Goal: Communication & Community: Answer question/provide support

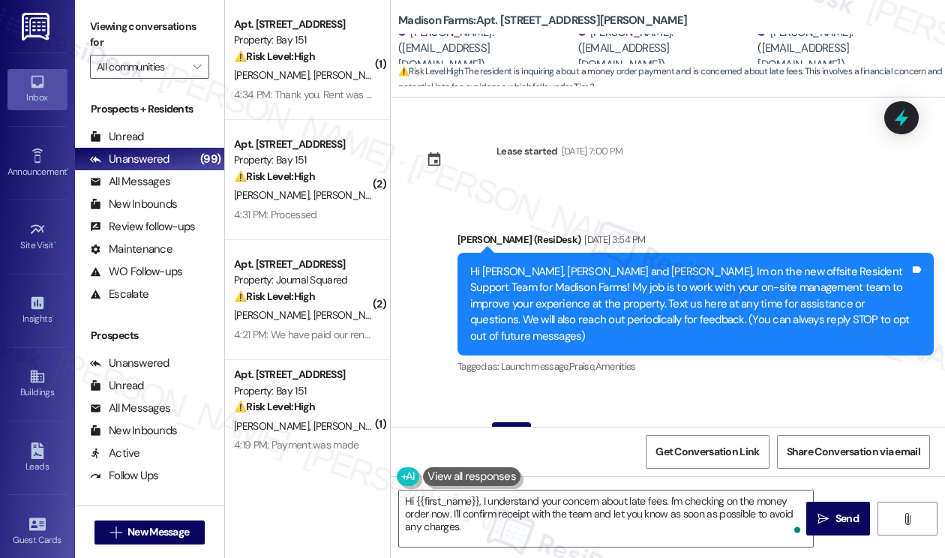
scroll to position [6883, 0]
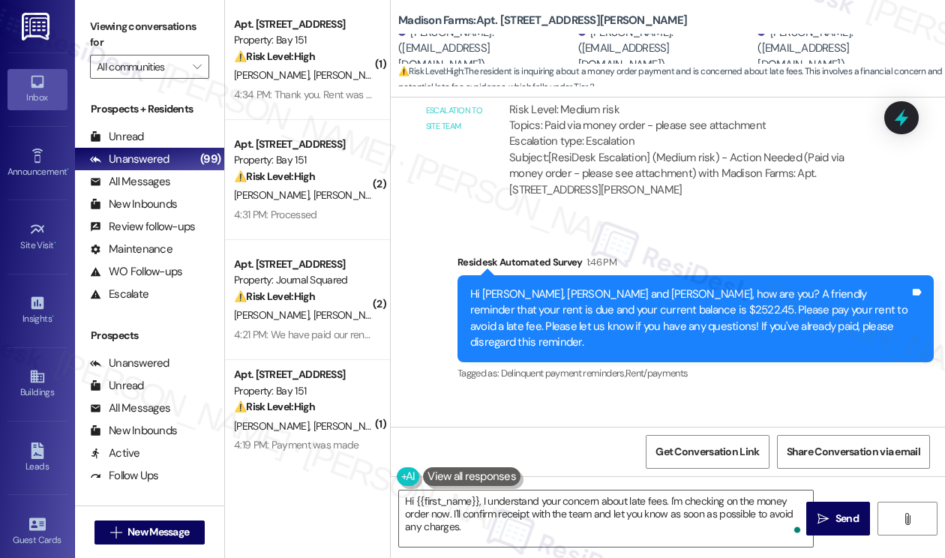
click at [417, 248] on div "Survey, sent via SMS Residesk Automated Survey 1:46 PM Hi [PERSON_NAME], [PERSO…" at bounding box center [668, 307] width 554 height 175
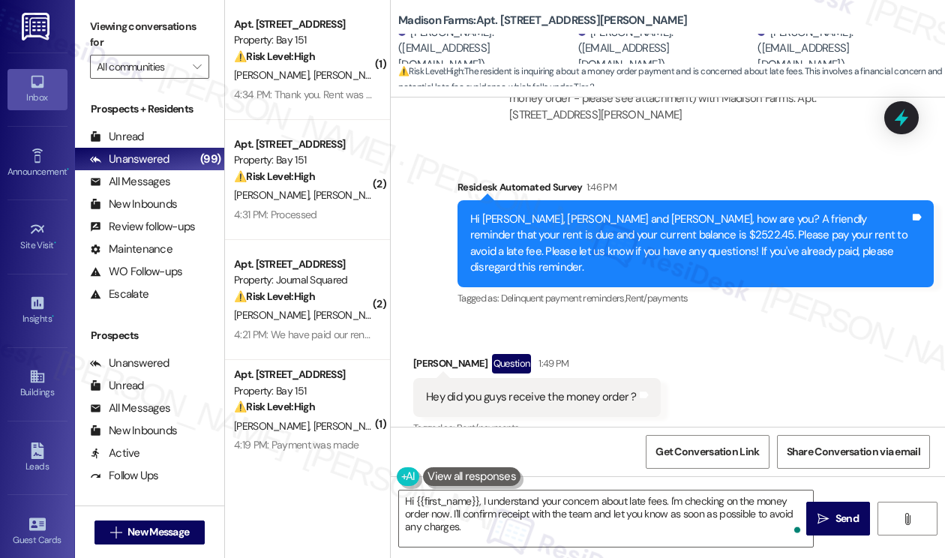
scroll to position [6808, 0]
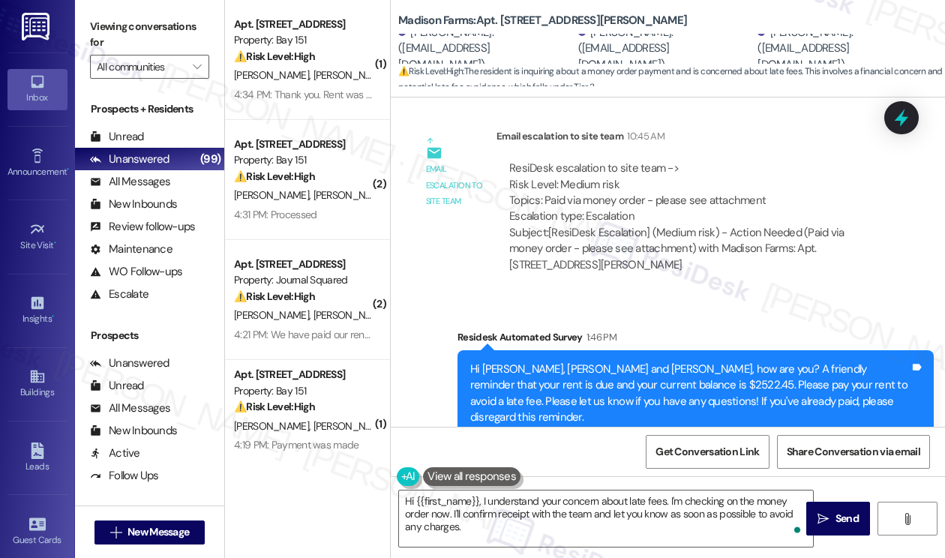
click at [618, 361] on div "Hi [PERSON_NAME], [PERSON_NAME] and [PERSON_NAME], how are you? A friendly remi…" at bounding box center [689, 393] width 439 height 64
click at [609, 361] on div "Hi [PERSON_NAME], [PERSON_NAME] and [PERSON_NAME], how are you? A friendly remi…" at bounding box center [689, 393] width 439 height 64
click at [606, 361] on div "Hi [PERSON_NAME], [PERSON_NAME] and [PERSON_NAME], how are you? A friendly remi…" at bounding box center [689, 393] width 439 height 64
click at [594, 361] on div "Hi [PERSON_NAME], [PERSON_NAME] and [PERSON_NAME], how are you? A friendly remi…" at bounding box center [689, 393] width 439 height 64
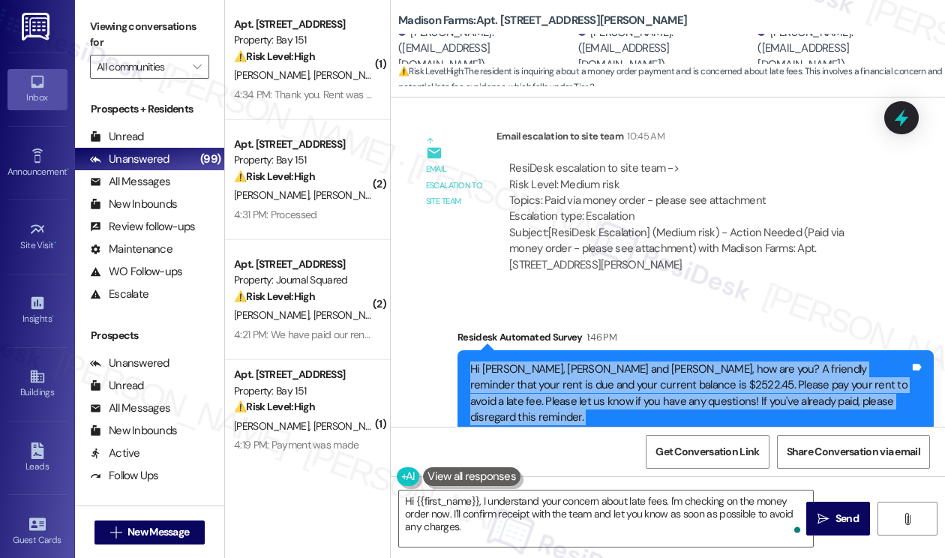
click at [594, 361] on div "Hi [PERSON_NAME], [PERSON_NAME] and [PERSON_NAME], how are you? A friendly remi…" at bounding box center [689, 393] width 439 height 64
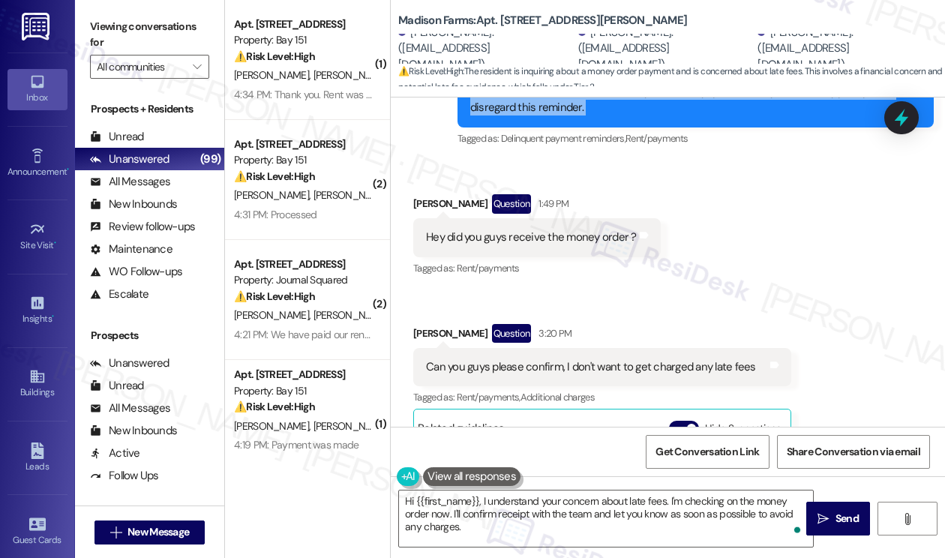
scroll to position [7108, 0]
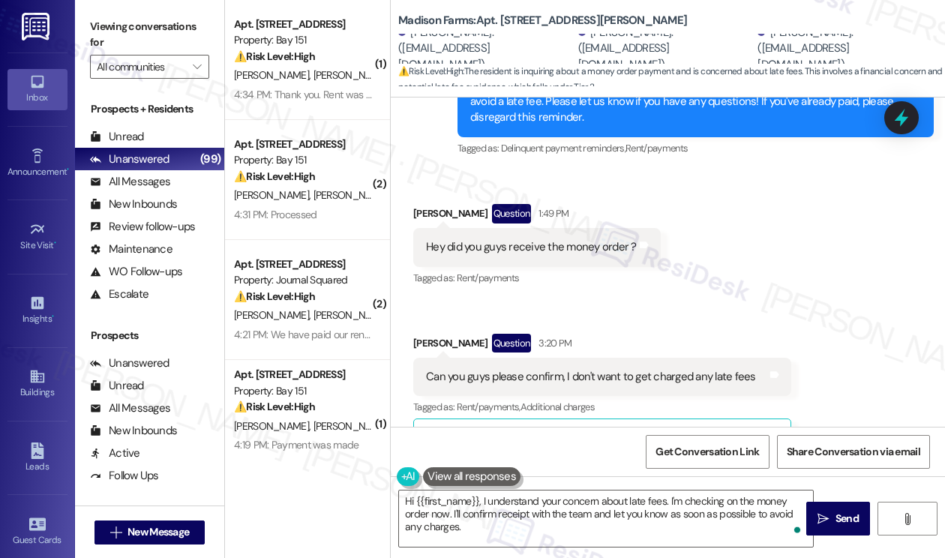
click at [522, 358] on div "Can you guys please confirm, I don't want to get charged any late fees Tags and…" at bounding box center [602, 377] width 378 height 38
click at [543, 369] on div "Can you guys please confirm, I don't want to get charged any late fees" at bounding box center [591, 377] width 330 height 16
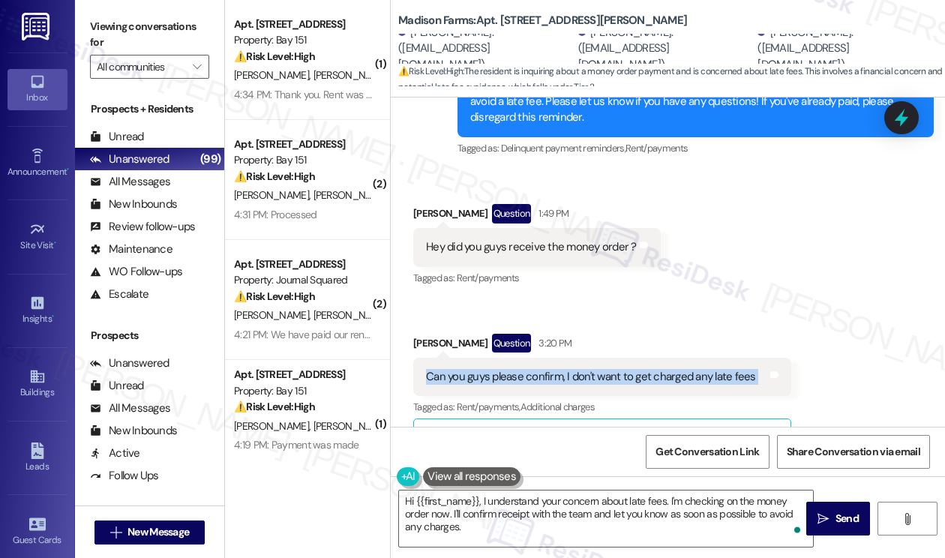
click at [542, 369] on div "Can you guys please confirm, I don't want to get charged any late fees" at bounding box center [591, 377] width 330 height 16
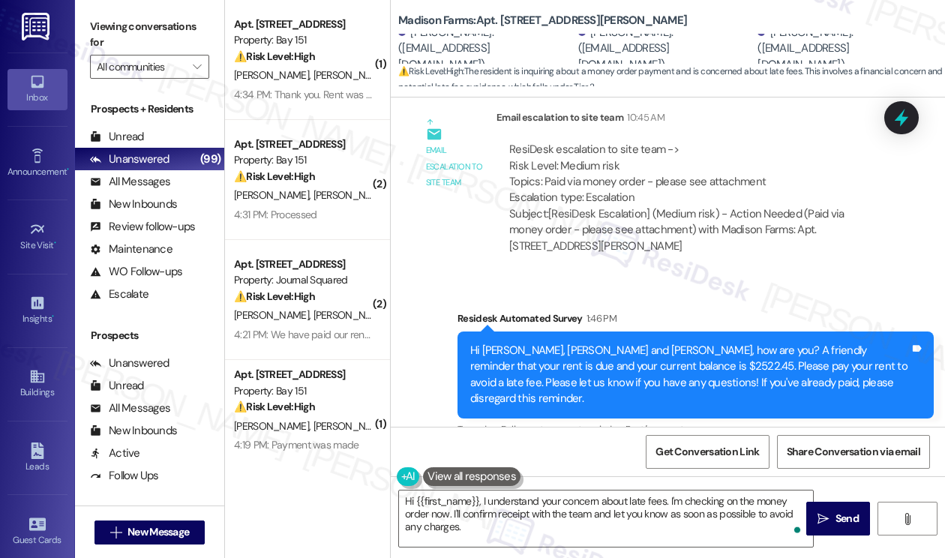
scroll to position [6733, 0]
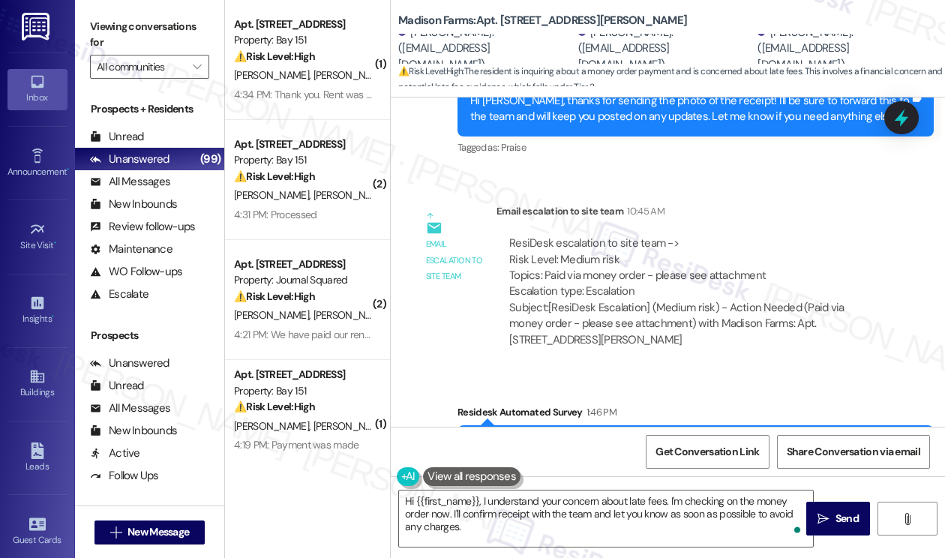
click at [563, 425] on div "Hi [PERSON_NAME], [PERSON_NAME] and [PERSON_NAME], how are you? A friendly remi…" at bounding box center [695, 468] width 476 height 87
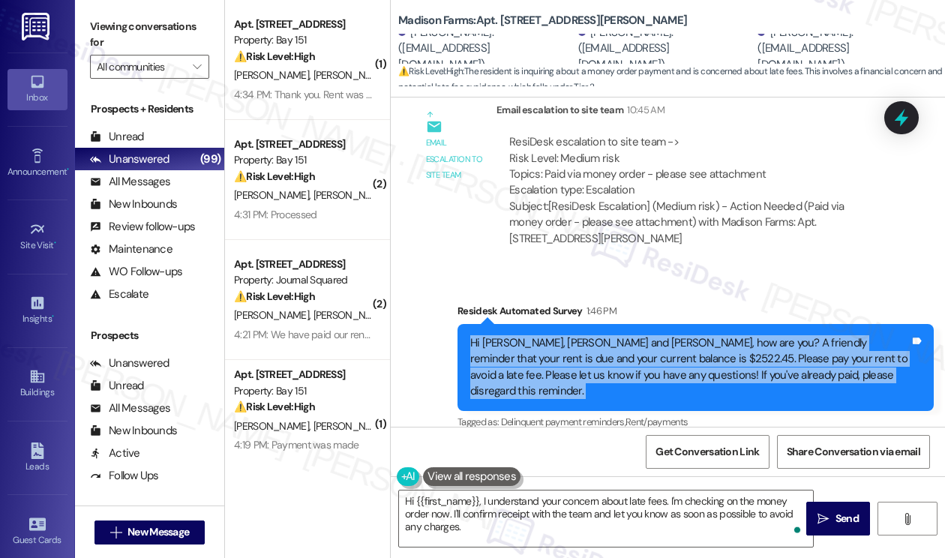
scroll to position [6958, 0]
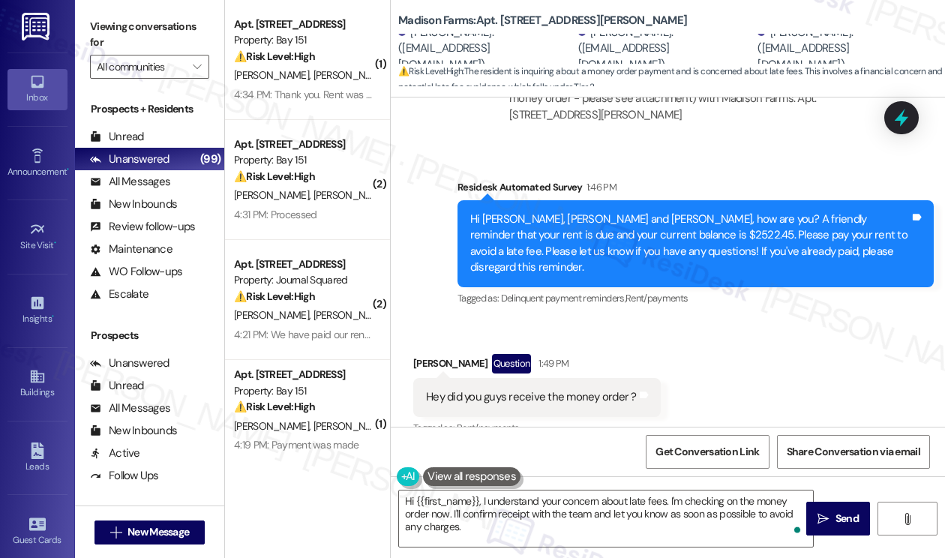
click at [441, 354] on div "[PERSON_NAME] Question 1:49 PM" at bounding box center [536, 366] width 247 height 24
click at [440, 354] on div "[PERSON_NAME] Question 1:49 PM" at bounding box center [536, 366] width 247 height 24
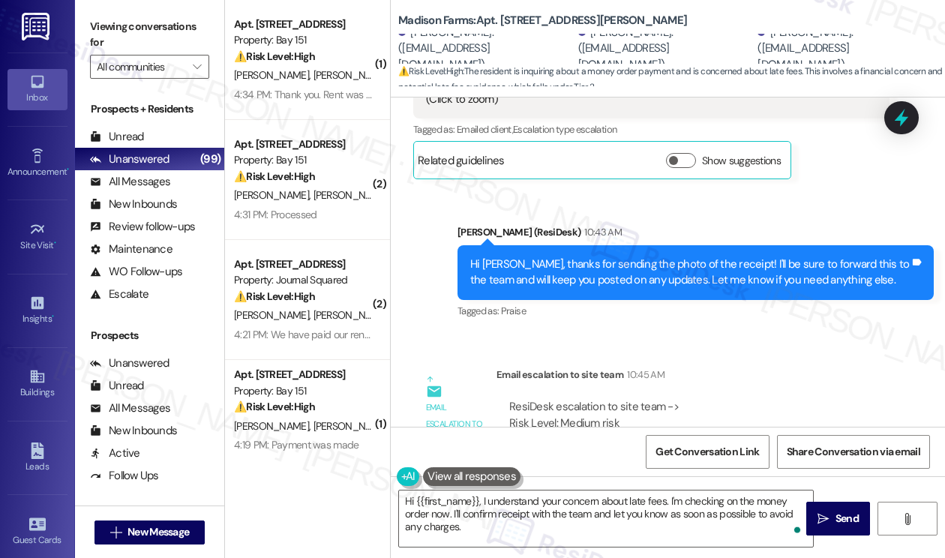
scroll to position [6508, 0]
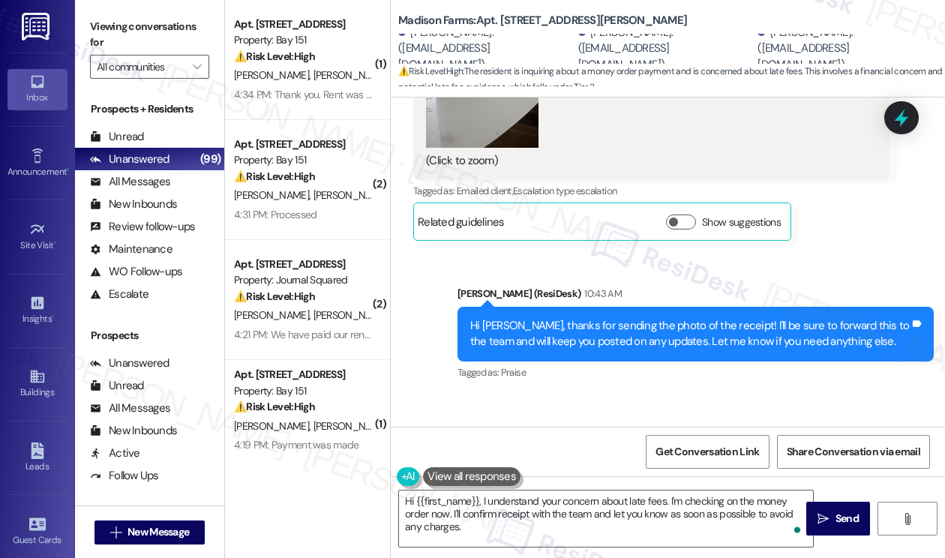
click at [600, 318] on div "Hi [PERSON_NAME], thanks for sending the photo of the receipt! I'll be sure to …" at bounding box center [689, 334] width 439 height 32
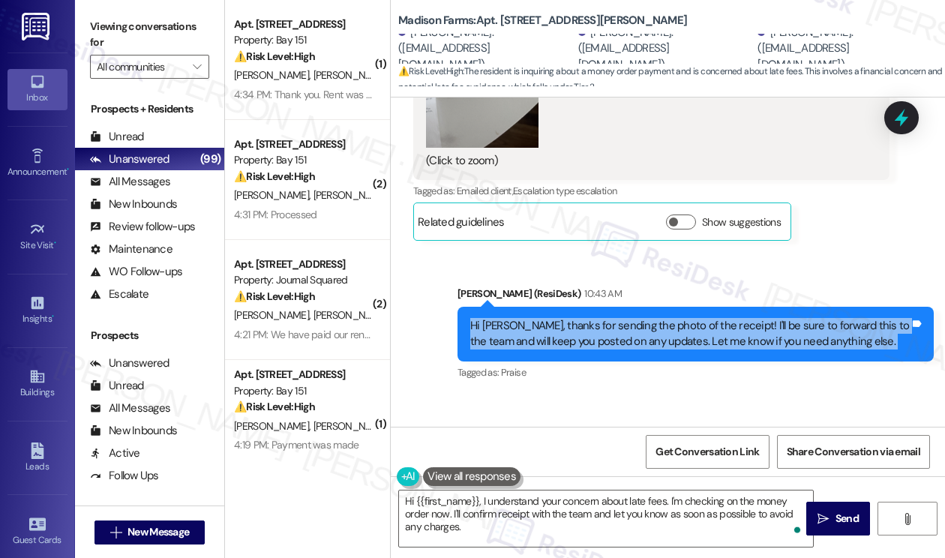
click at [601, 318] on div "Hi [PERSON_NAME], thanks for sending the photo of the receipt! I'll be sure to …" at bounding box center [689, 334] width 439 height 32
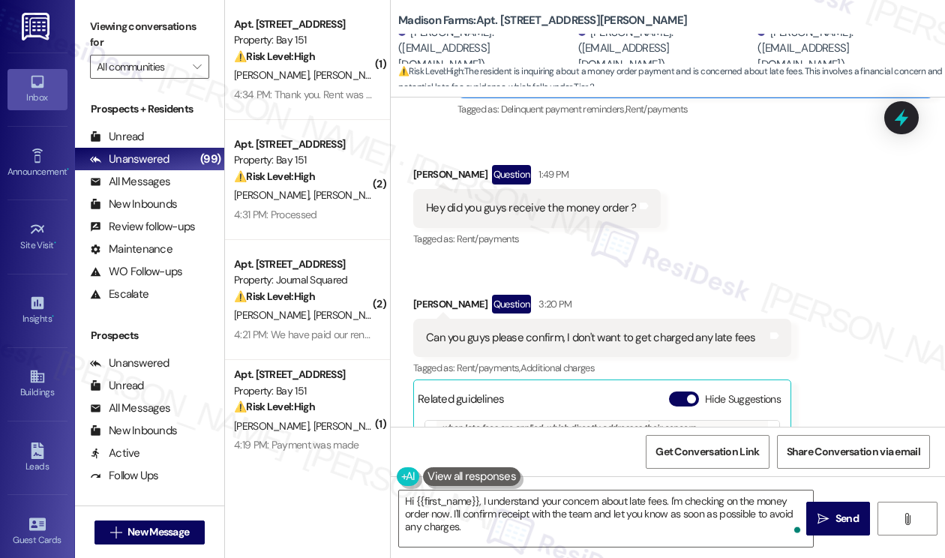
scroll to position [7258, 0]
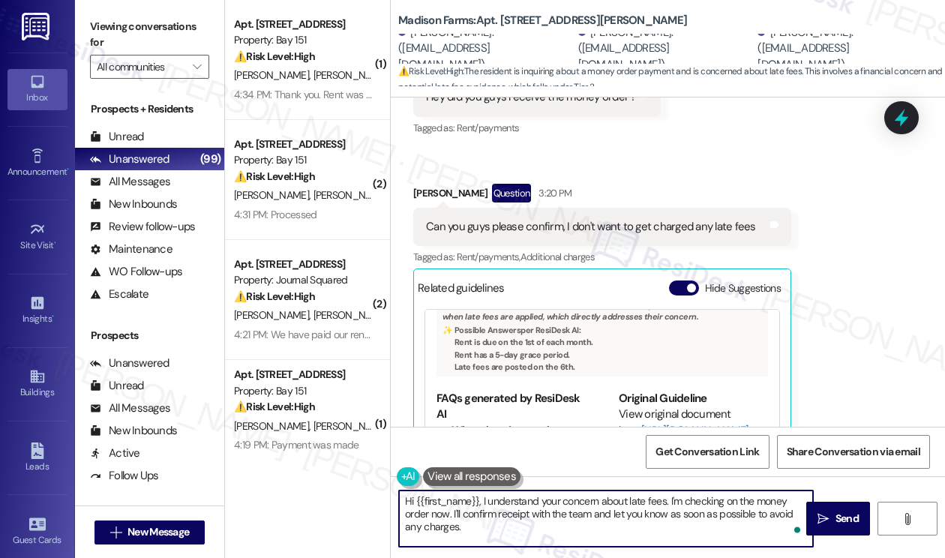
drag, startPoint x: 477, startPoint y: 498, endPoint x: 414, endPoint y: 500, distance: 63.0
click at [414, 500] on textarea "Hi {{first_name}}, I understand your concern about late fees. I'm checking on t…" at bounding box center [606, 518] width 414 height 56
drag, startPoint x: 448, startPoint y: 534, endPoint x: 468, endPoint y: 489, distance: 49.3
click at [468, 490] on div "Hi [PERSON_NAME], I understand your concern about late fees. I'm checking on th…" at bounding box center [605, 519] width 415 height 58
click at [660, 497] on textarea "Hi [PERSON_NAME], I understand you dont want to incur a late fee. I have passed…" at bounding box center [606, 518] width 414 height 56
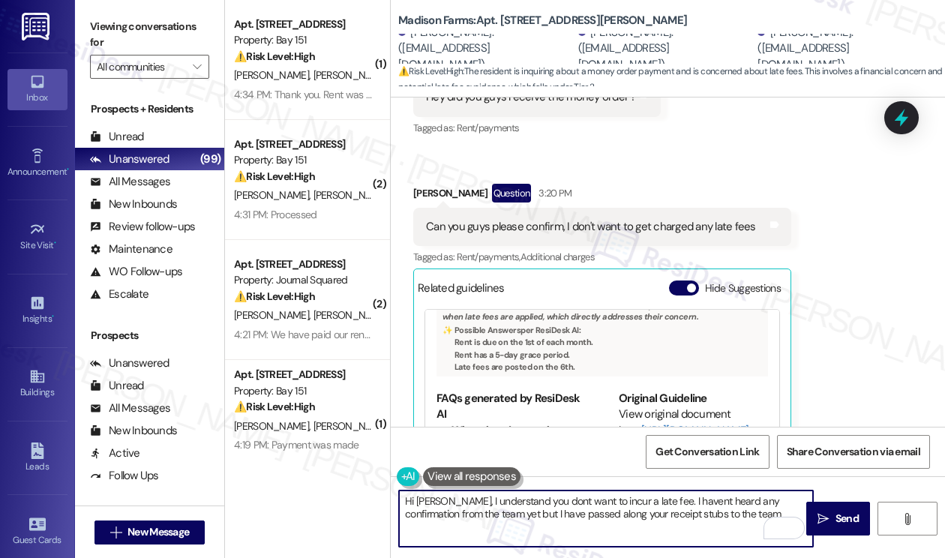
drag, startPoint x: 731, startPoint y: 519, endPoint x: 696, endPoint y: 515, distance: 34.8
click at [696, 515] on textarea "Hi [PERSON_NAME], I understand you dont want to incur a late fee. I havent hear…" at bounding box center [606, 518] width 414 height 56
click at [470, 513] on textarea "Hi [PERSON_NAME], I understand you dont want to incur a late fee. I haven't hea…" at bounding box center [606, 518] width 414 height 56
click at [469, 513] on textarea "Hi [PERSON_NAME], I understand you dont want to incur a late fee. I haven't hea…" at bounding box center [606, 518] width 414 height 56
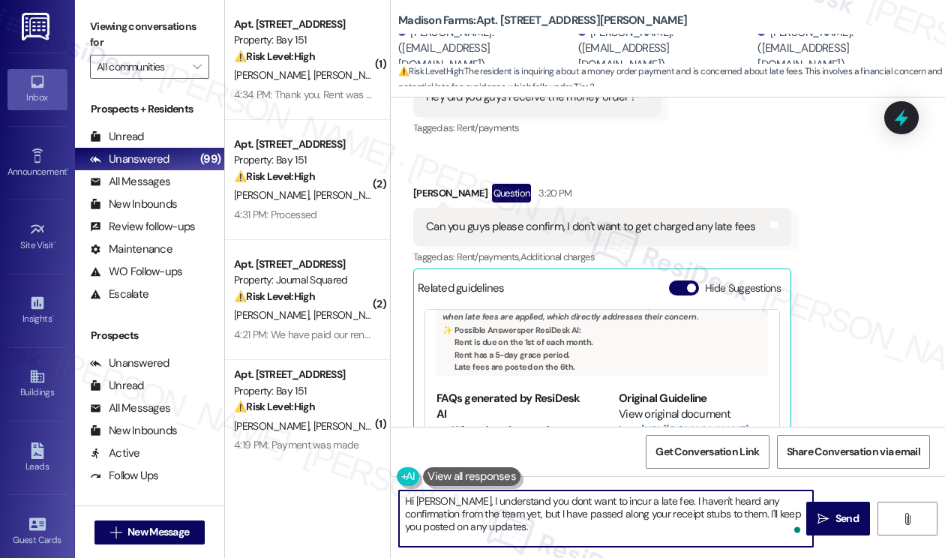
click at [642, 513] on textarea "Hi [PERSON_NAME], I understand you dont want to incur a late fee. I haven't hea…" at bounding box center [606, 518] width 414 height 56
click at [645, 513] on textarea "Hi [PERSON_NAME], I understand you dont want to incur a late fee. I haven't hea…" at bounding box center [606, 518] width 414 height 56
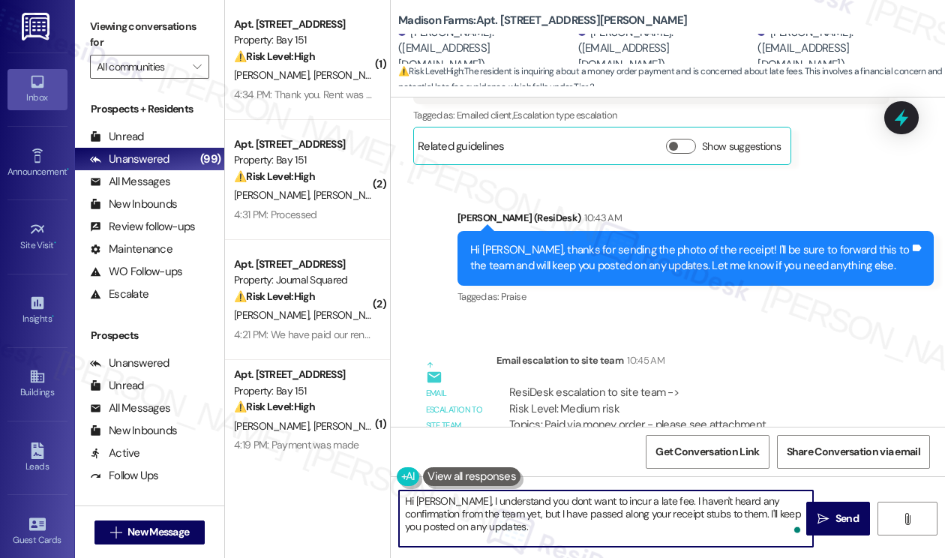
scroll to position [6583, 0]
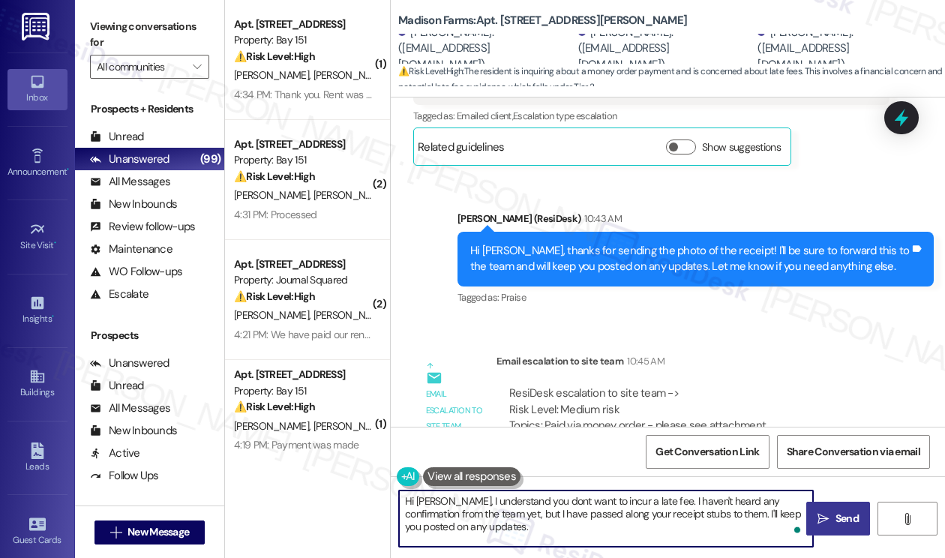
type textarea "Hi [PERSON_NAME], I understand you dont want to incur a late fee. I haven't hea…"
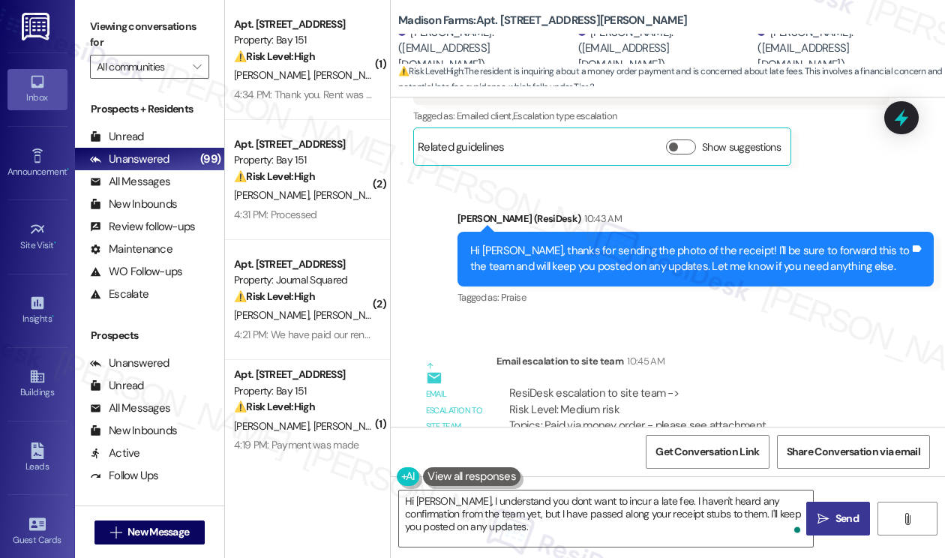
click at [829, 506] on button " Send" at bounding box center [838, 518] width 64 height 34
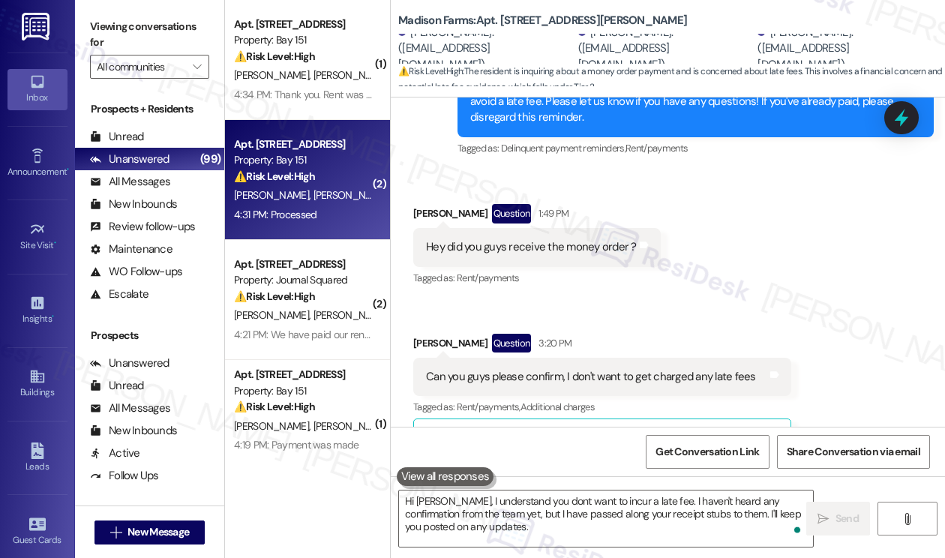
scroll to position [7257, 0]
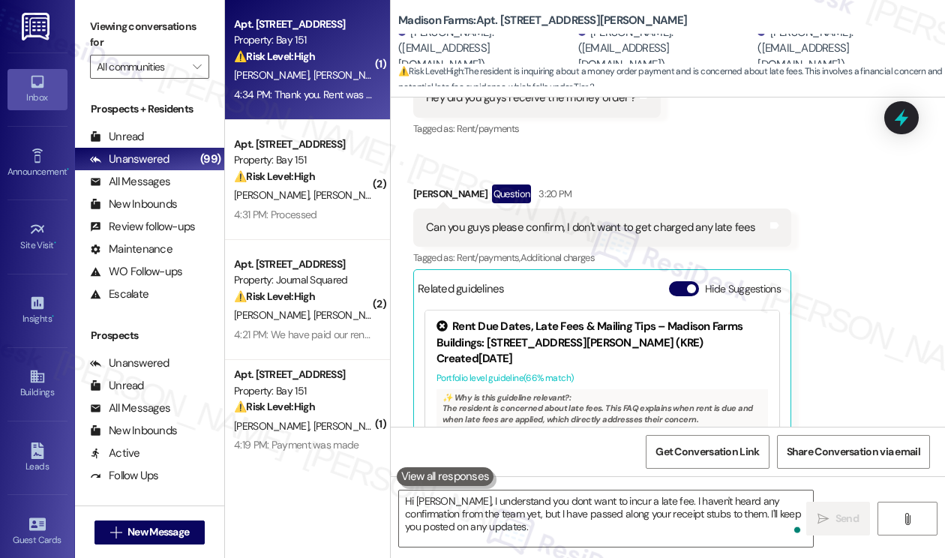
click at [295, 94] on div "4:34 PM: Thank you. Rent was already paid. 4:34 PM: Thank you. Rent was already…" at bounding box center [328, 94] width 189 height 13
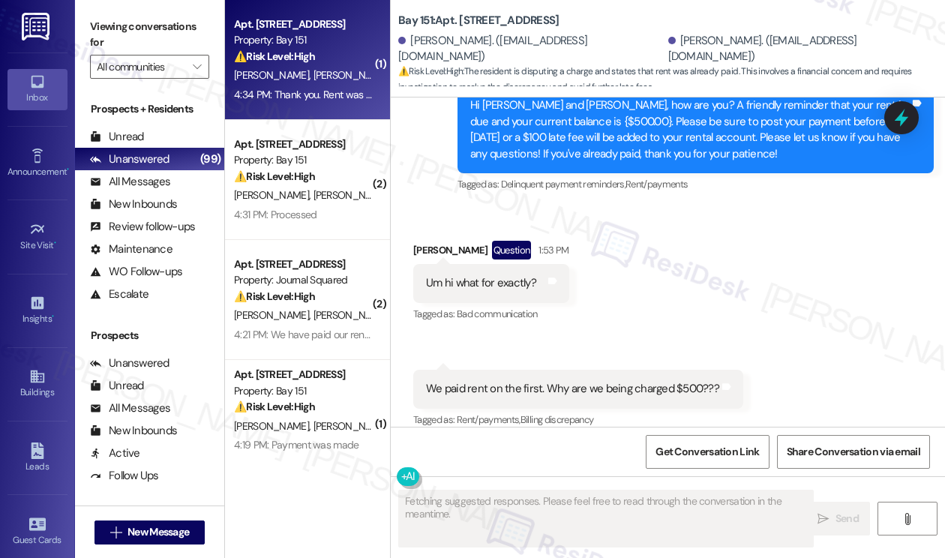
scroll to position [37102, 0]
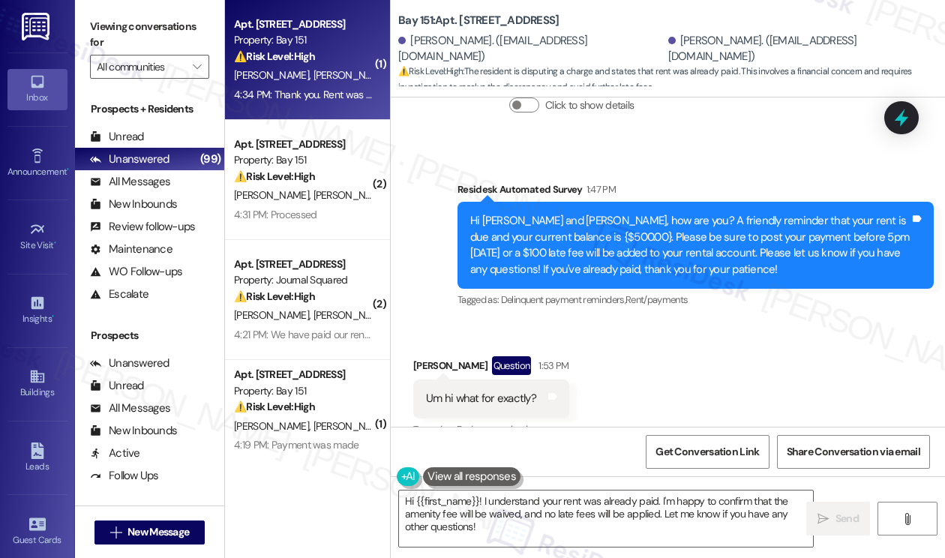
scroll to position [37178, 0]
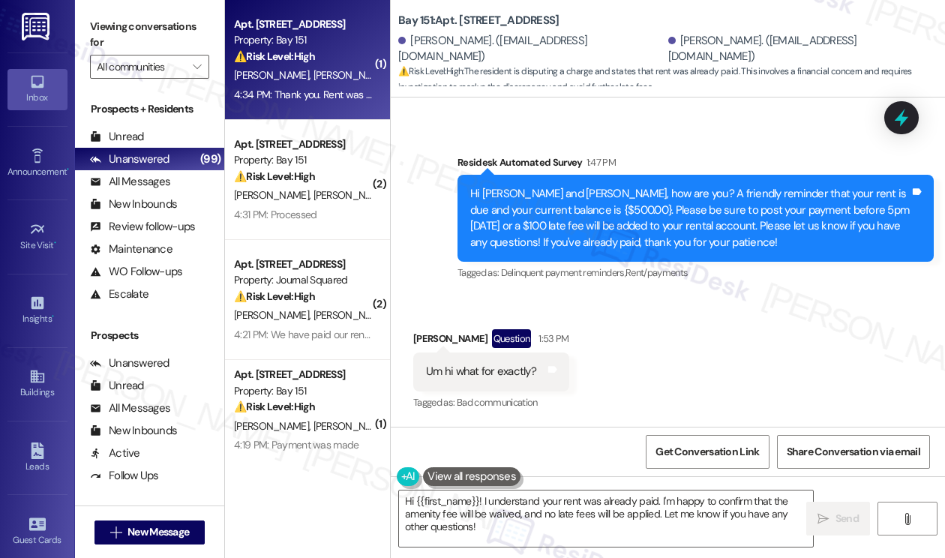
scroll to position [36953, 0]
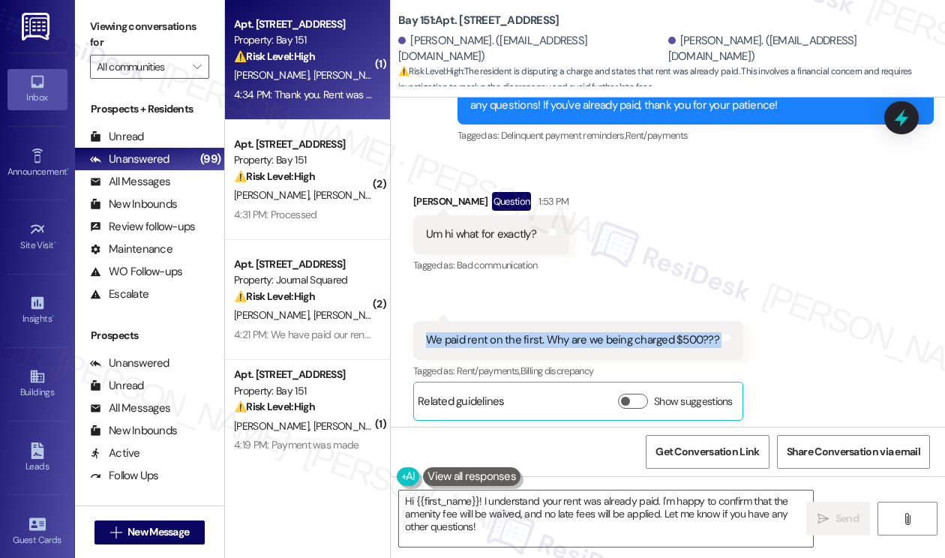
scroll to position [37328, 0]
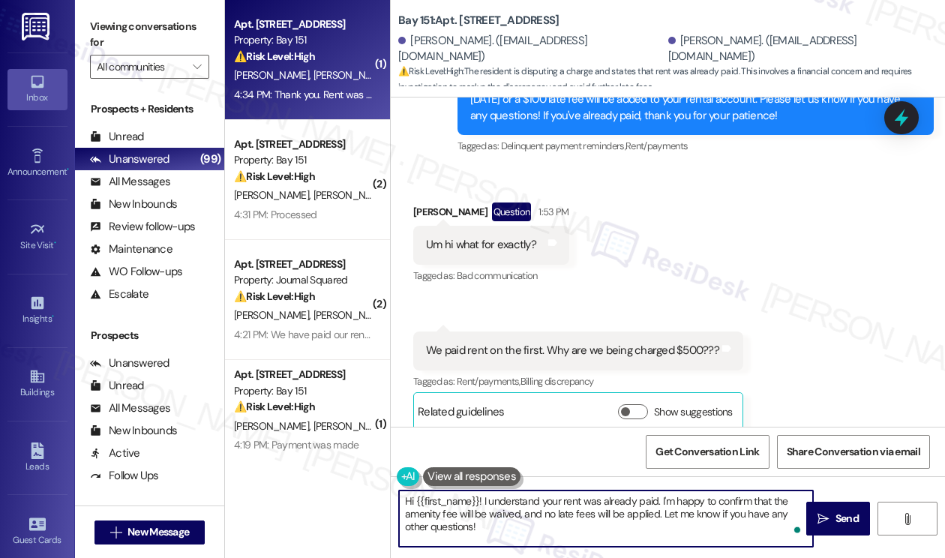
drag, startPoint x: 516, startPoint y: 524, endPoint x: 436, endPoint y: 501, distance: 83.3
click at [436, 501] on textarea "Hi {{first_name}}! I understand your rent was already paid. I'm happy to confir…" at bounding box center [606, 518] width 414 height 56
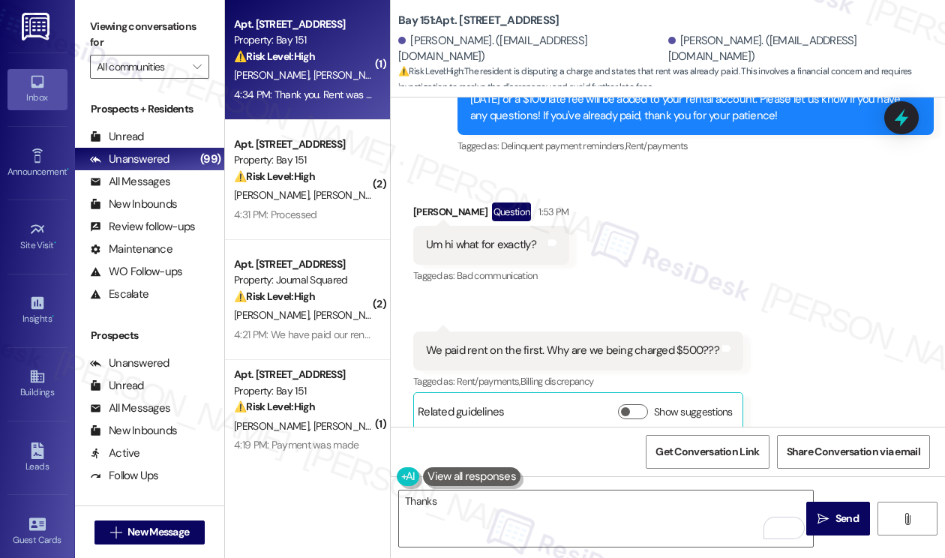
click at [159, 31] on label "Viewing conversations for" at bounding box center [149, 35] width 119 height 40
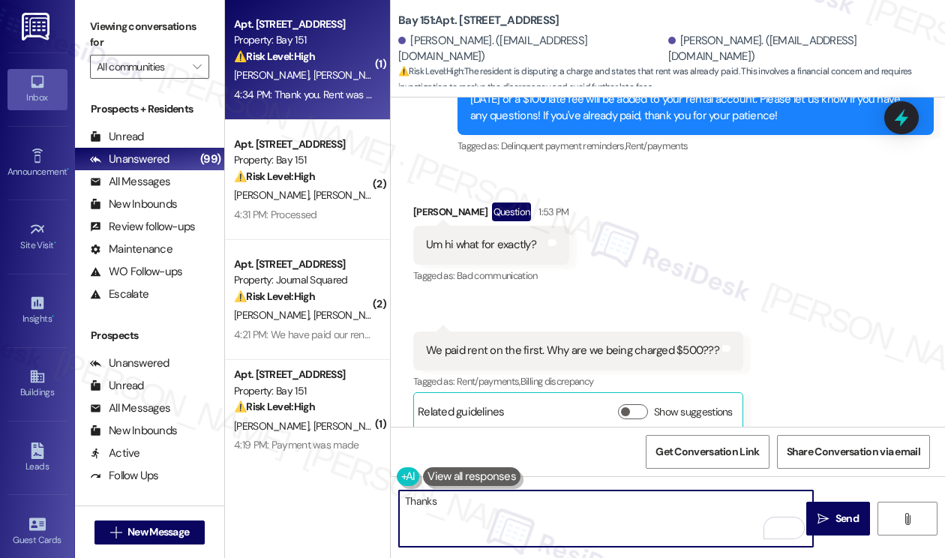
click at [493, 510] on textarea "Thanks" at bounding box center [606, 518] width 414 height 56
paste textarea "Great! Thanks for confirming, [PERSON_NAME]. If you have any questions or conce…"
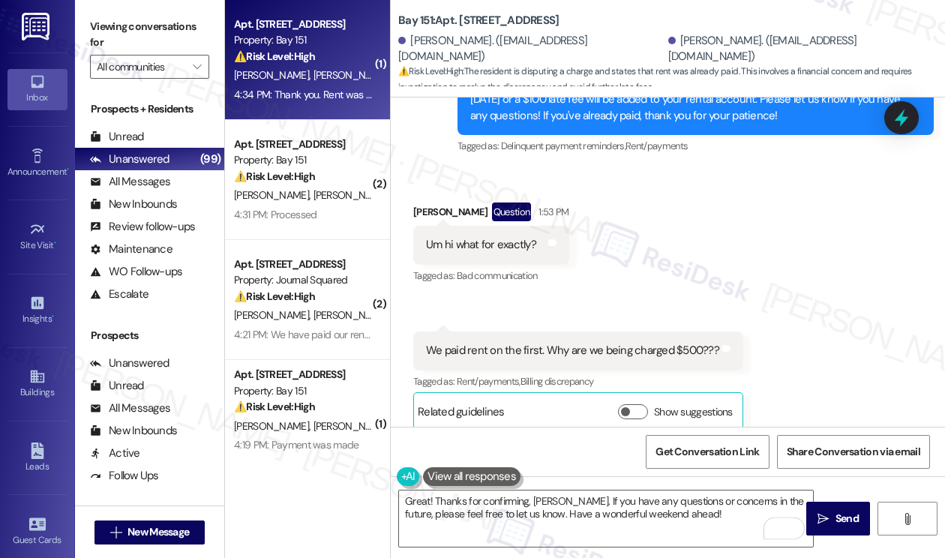
click at [176, 47] on label "Viewing conversations for" at bounding box center [149, 35] width 119 height 40
click at [484, 504] on textarea "Great! Thanks for confirming, [PERSON_NAME]. If you have any questions or conce…" at bounding box center [606, 518] width 414 height 56
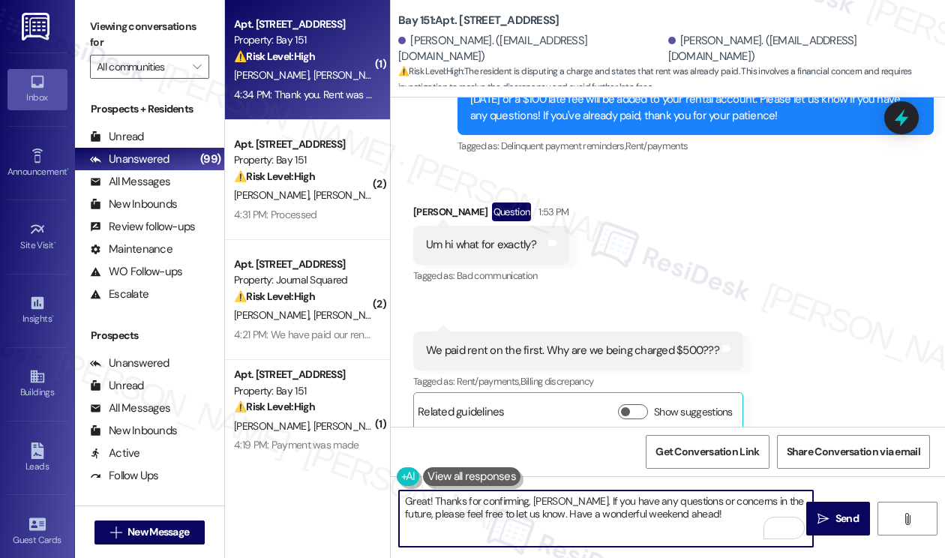
paste textarea "{{first_name}}. If you have any questions or concerns in the future, please fee…"
click at [624, 507] on textarea "Great! Thanks for confirming, {{first_name}}. If you have any questions or conc…" at bounding box center [606, 518] width 414 height 56
click at [702, 508] on textarea "Great! Thanks for confirming, {{first_name}}. If you have any questions or conc…" at bounding box center [606, 518] width 414 height 56
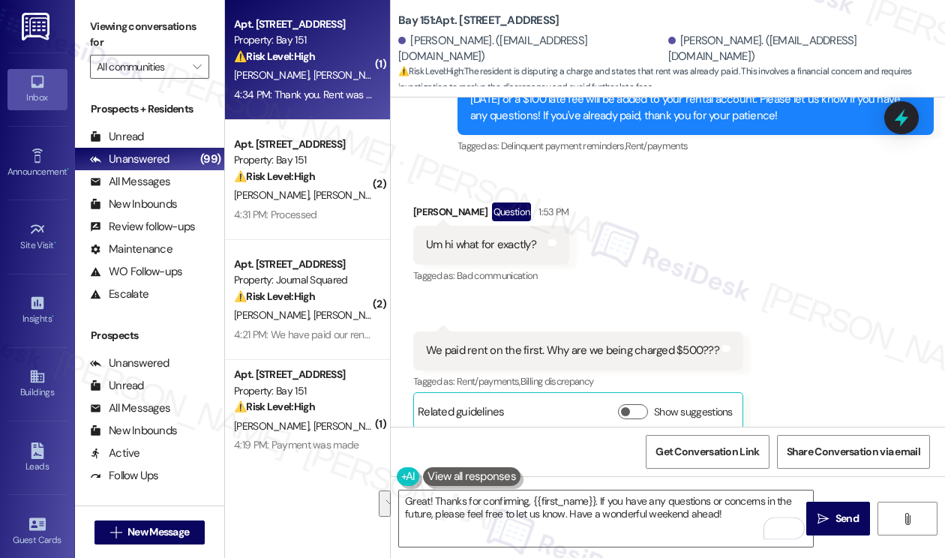
copy div "Amani"
click at [167, 23] on label "Viewing conversations for" at bounding box center [149, 35] width 119 height 40
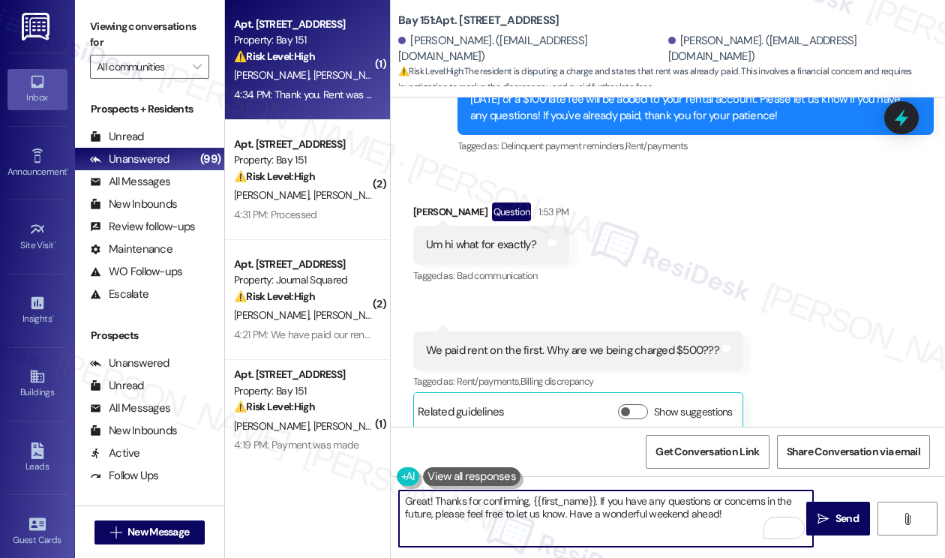
click at [462, 513] on textarea "Great! Thanks for confirming, {{first_name}}. If you have any questions or conc…" at bounding box center [606, 518] width 414 height 56
paste textarea "!"
type textarea "Great! Thanks for confirming! If you have any questions or concerns in the futu…"
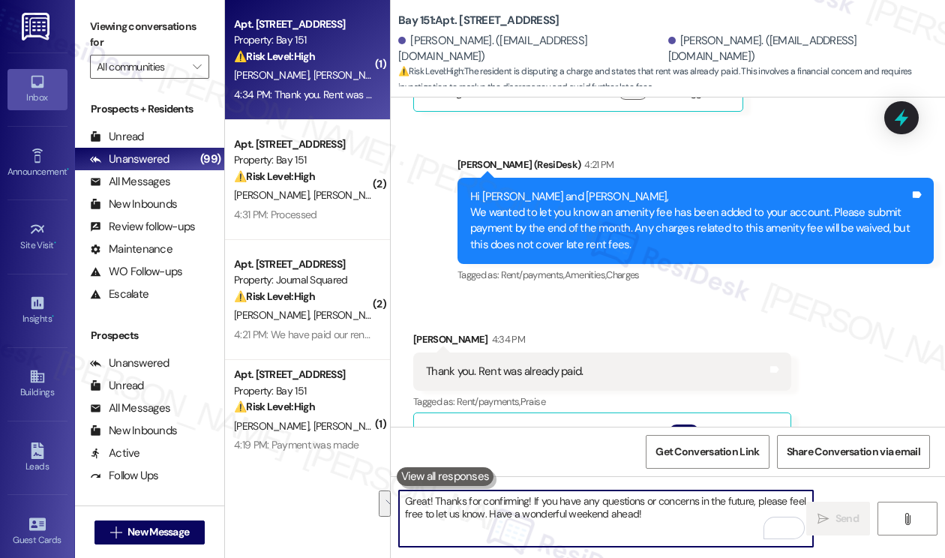
scroll to position [37598, 0]
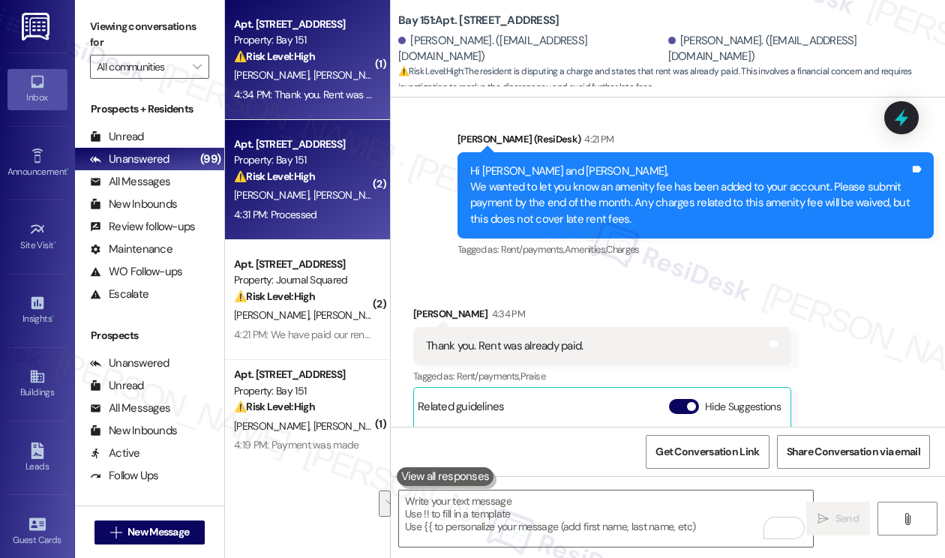
click at [250, 163] on div "Property: Bay 151" at bounding box center [303, 160] width 139 height 16
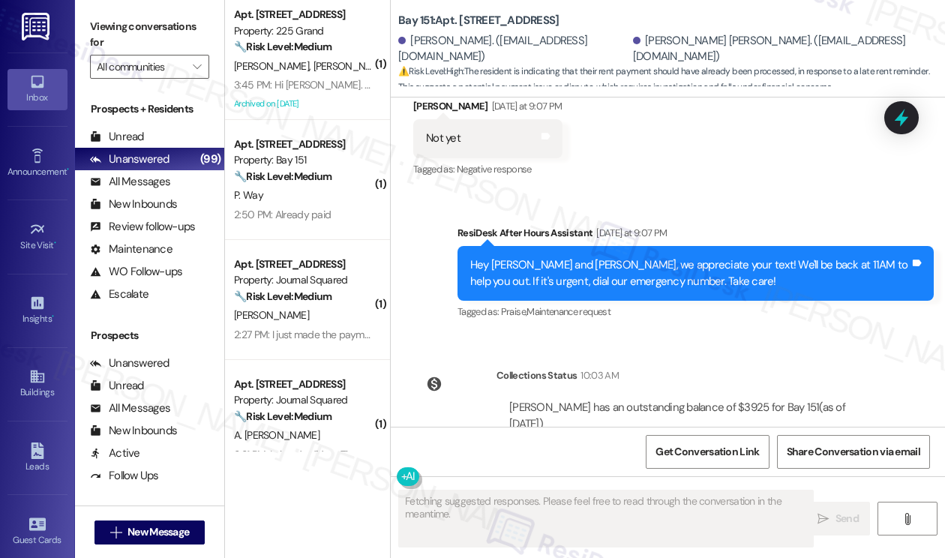
scroll to position [30467, 0]
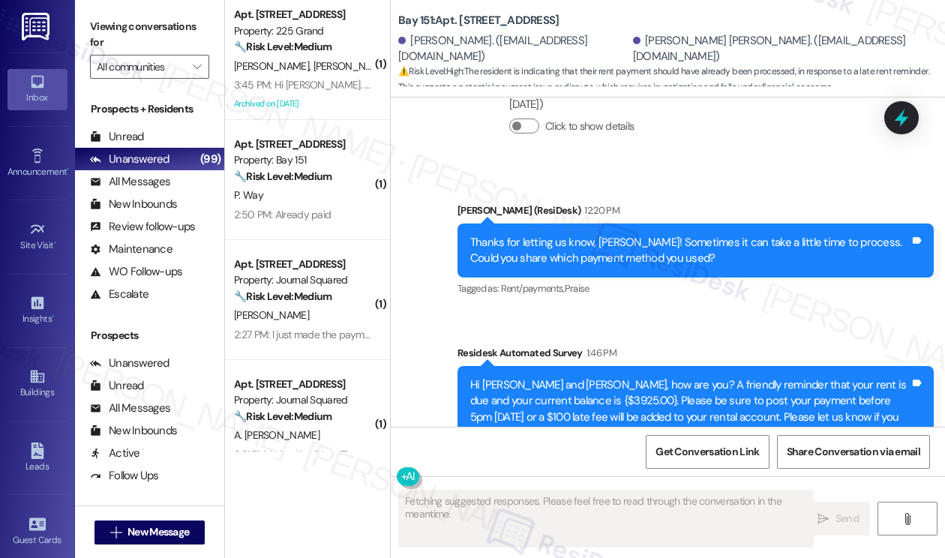
click at [492, 552] on div "It should have arrived already" at bounding box center [495, 560] width 139 height 16
click at [491, 552] on div "It should have arrived already" at bounding box center [495, 560] width 139 height 16
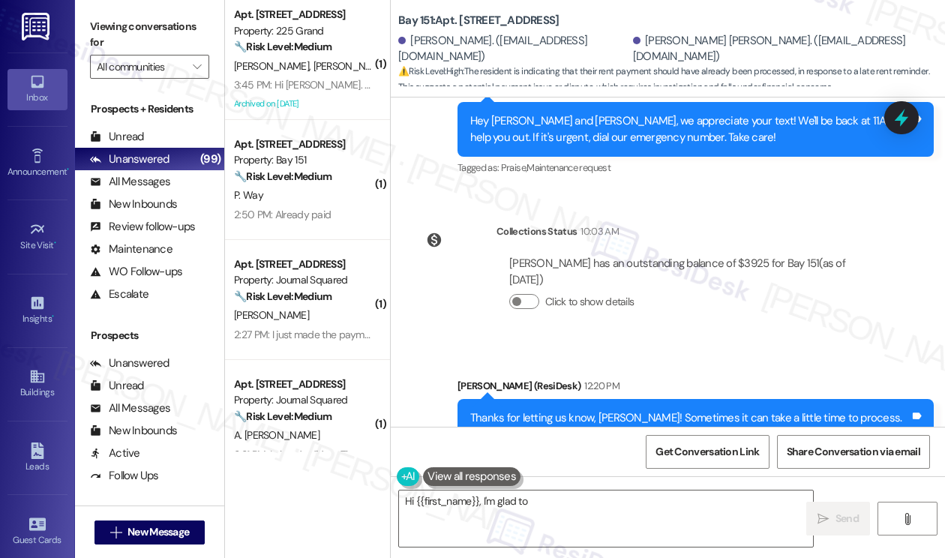
scroll to position [30168, 0]
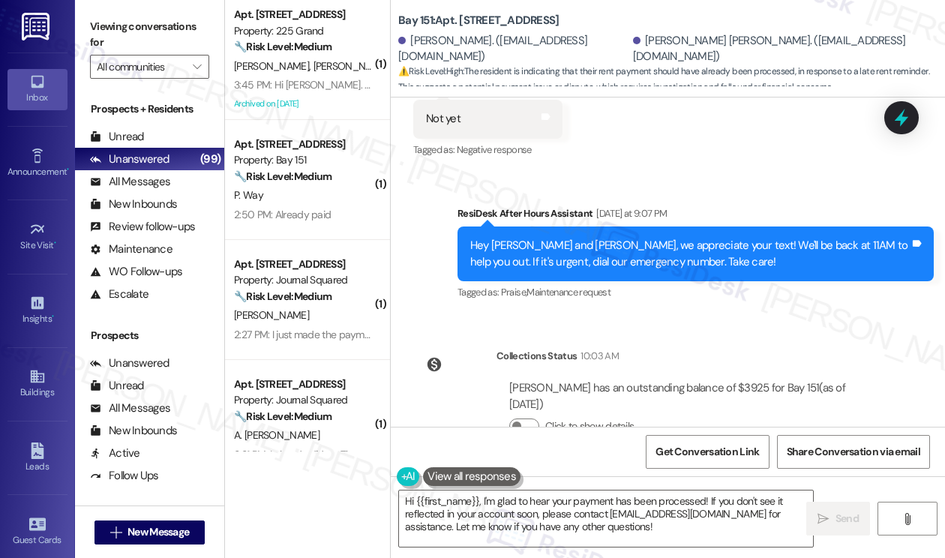
click at [110, 36] on label "Viewing conversations for" at bounding box center [149, 35] width 119 height 40
